Goal: Download file/media

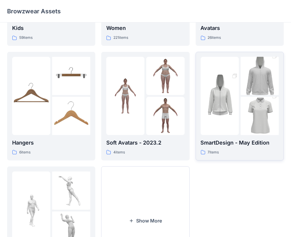
scroll to position [147, 0]
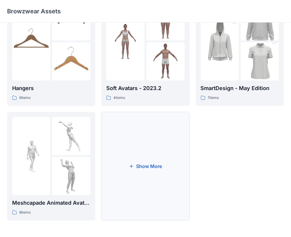
click at [106, 169] on button "Show More" at bounding box center [145, 166] width 88 height 109
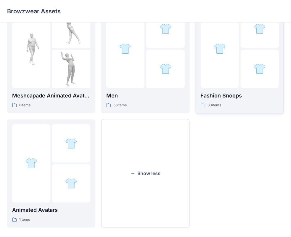
scroll to position [262, 0]
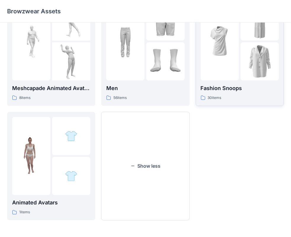
click at [247, 87] on p "Fashion Snoops" at bounding box center [240, 88] width 78 height 8
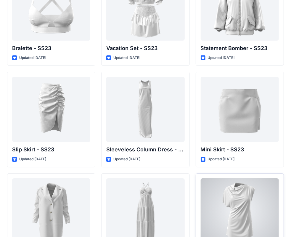
scroll to position [807, 0]
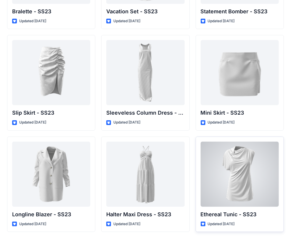
click at [251, 185] on div at bounding box center [240, 174] width 78 height 65
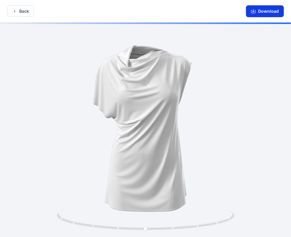
click at [259, 12] on button "Download" at bounding box center [265, 11] width 38 height 12
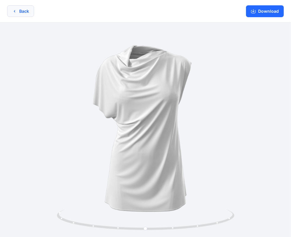
click at [17, 16] on button "Back" at bounding box center [20, 11] width 27 height 12
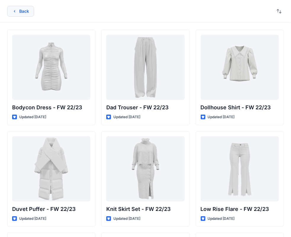
click at [23, 11] on button "Back" at bounding box center [20, 11] width 27 height 11
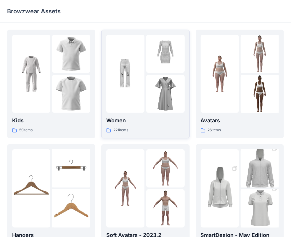
click at [155, 75] on img at bounding box center [165, 94] width 38 height 38
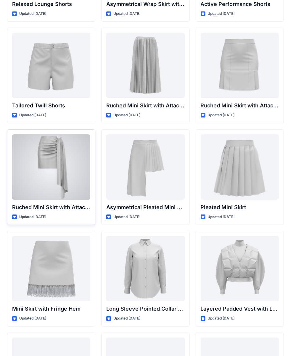
scroll to position [1516, 0]
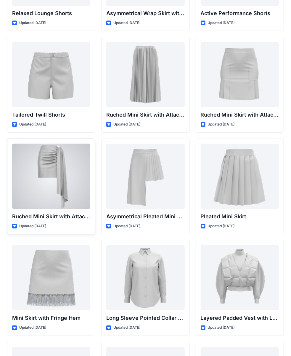
click at [49, 172] on div at bounding box center [51, 176] width 78 height 65
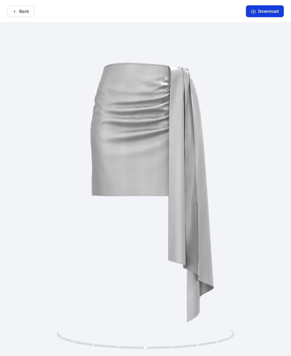
click at [267, 11] on button "Download" at bounding box center [265, 11] width 38 height 12
